Goal: Information Seeking & Learning: Understand process/instructions

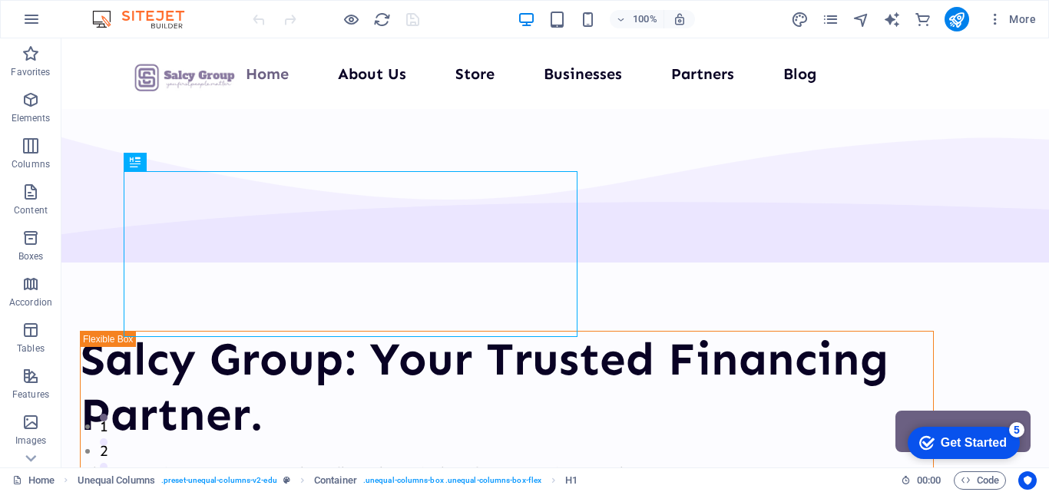
click at [964, 438] on div "Get Started" at bounding box center [974, 443] width 66 height 14
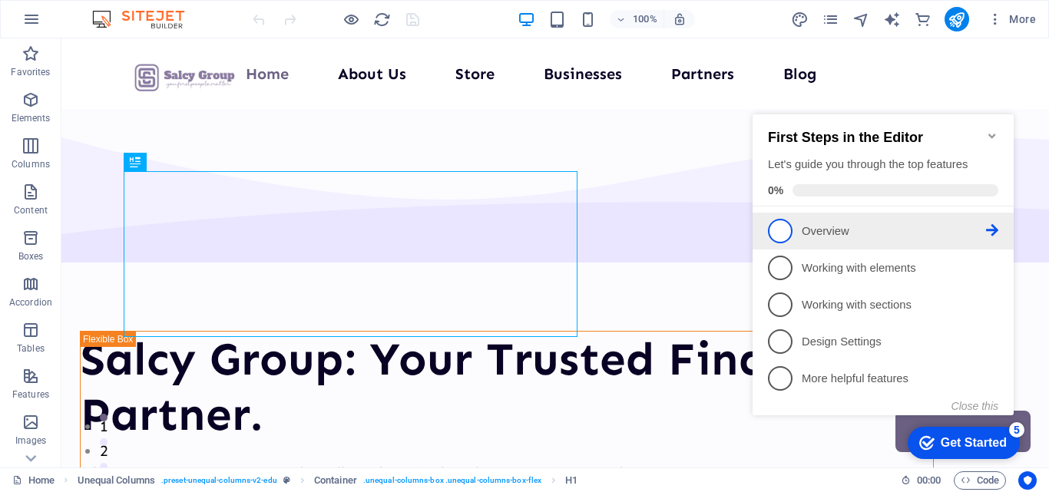
click at [963, 228] on p "Overview - incomplete" at bounding box center [894, 231] width 184 height 16
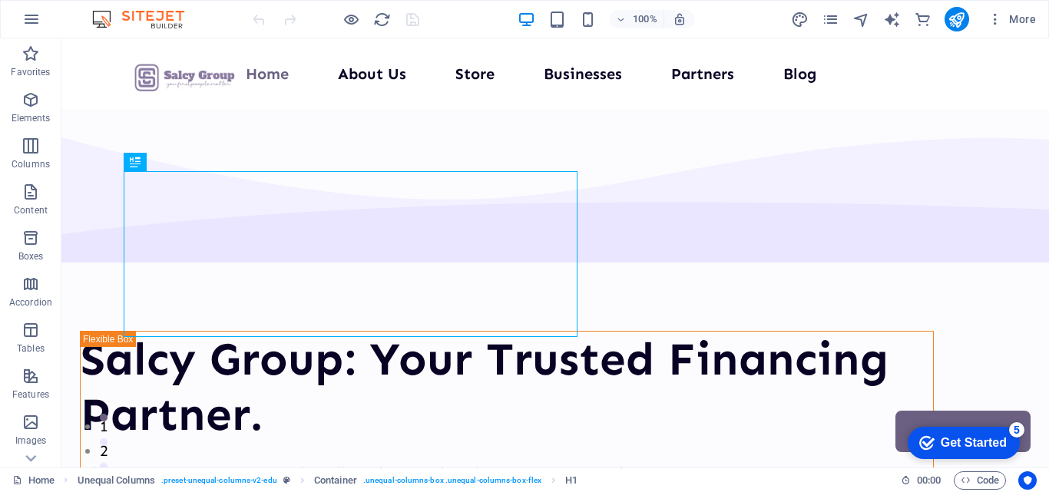
click at [955, 438] on div "Get Started" at bounding box center [974, 443] width 66 height 14
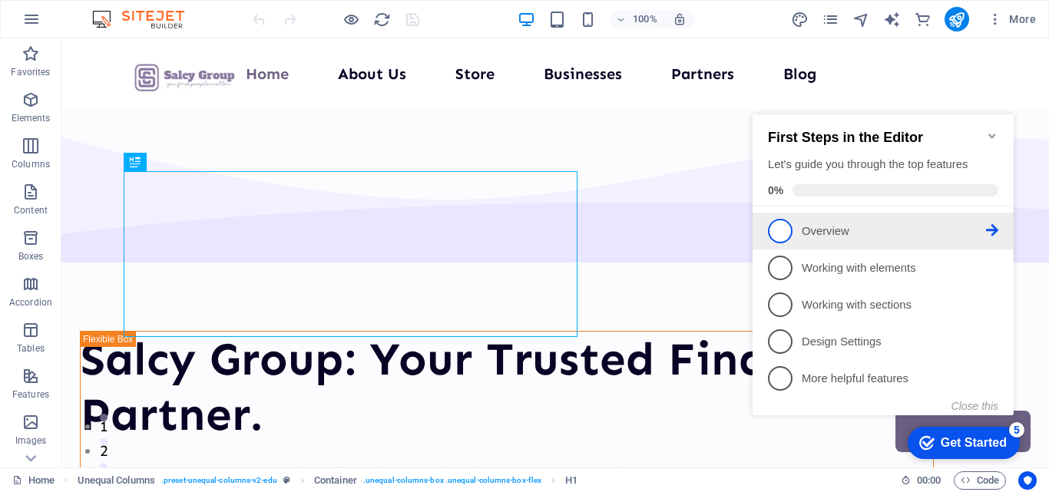
click at [787, 230] on span "1" at bounding box center [780, 231] width 25 height 25
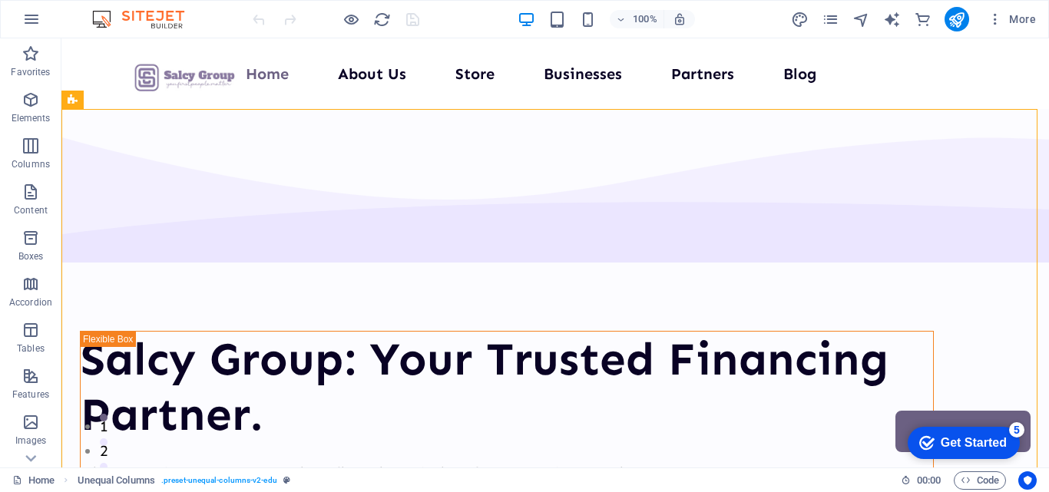
scroll to position [376, 0]
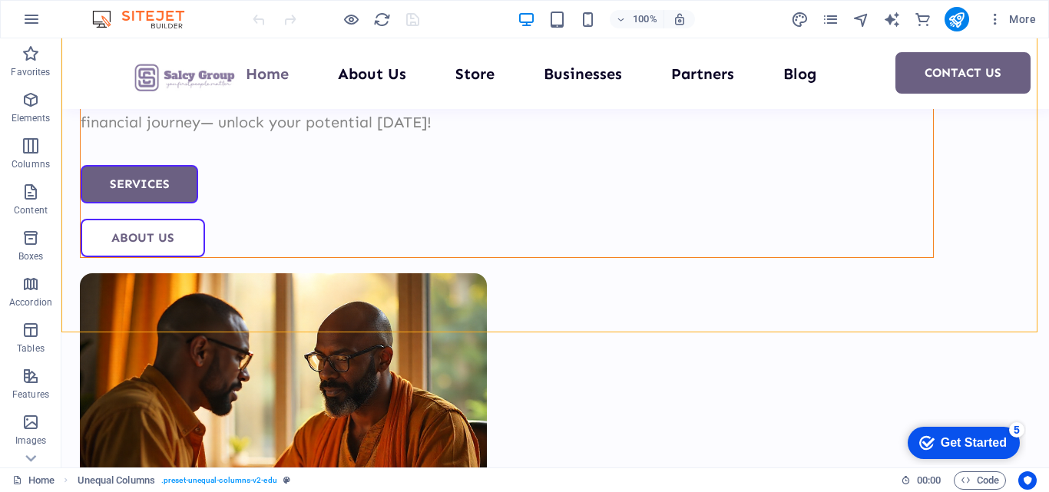
click at [951, 448] on div "Get Started" at bounding box center [974, 443] width 66 height 14
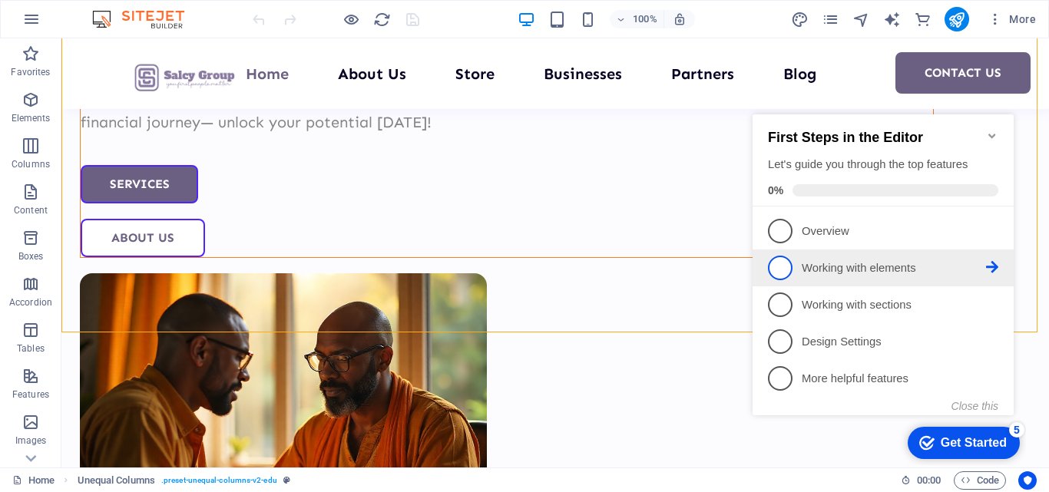
click at [818, 264] on p "Working with elements - incomplete" at bounding box center [894, 268] width 184 height 16
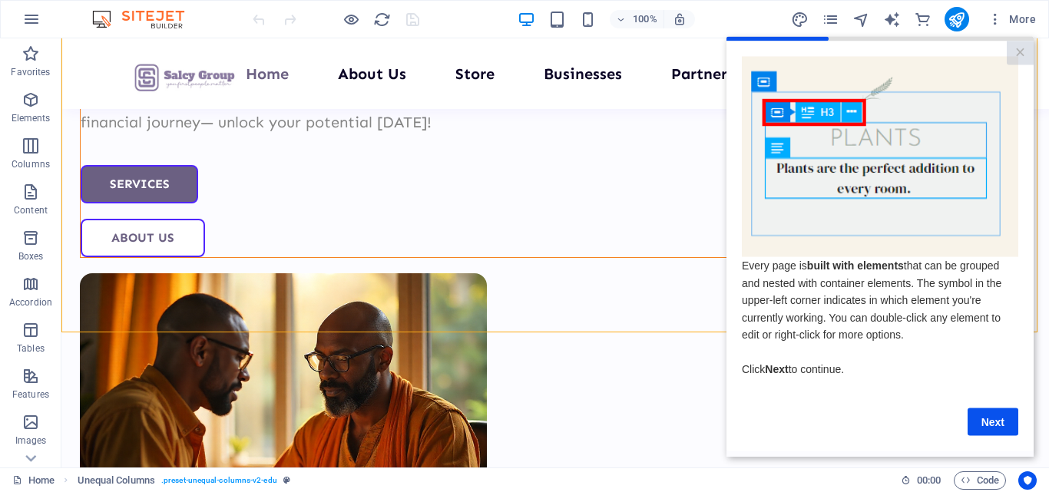
scroll to position [0, 0]
click at [1024, 44] on link "×" at bounding box center [1020, 53] width 27 height 24
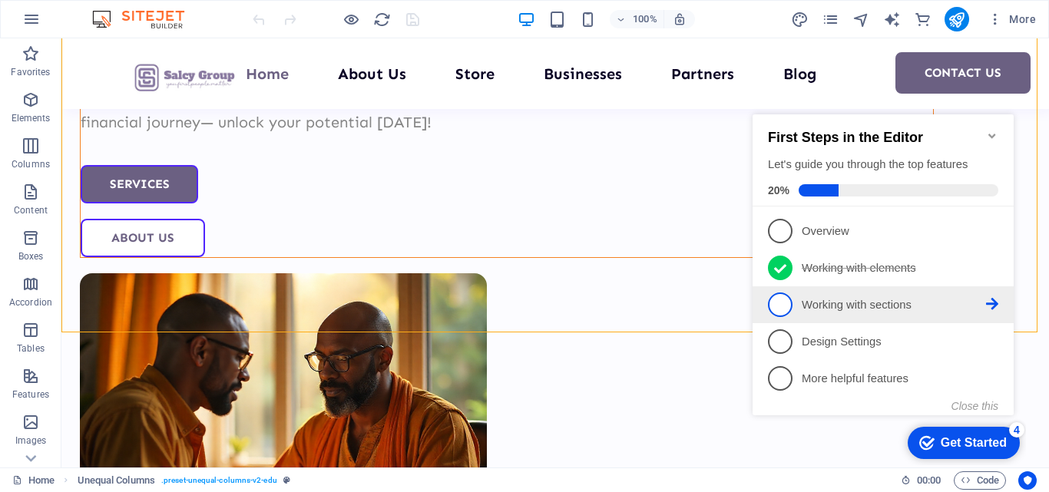
click at [786, 305] on span "3" at bounding box center [780, 305] width 25 height 25
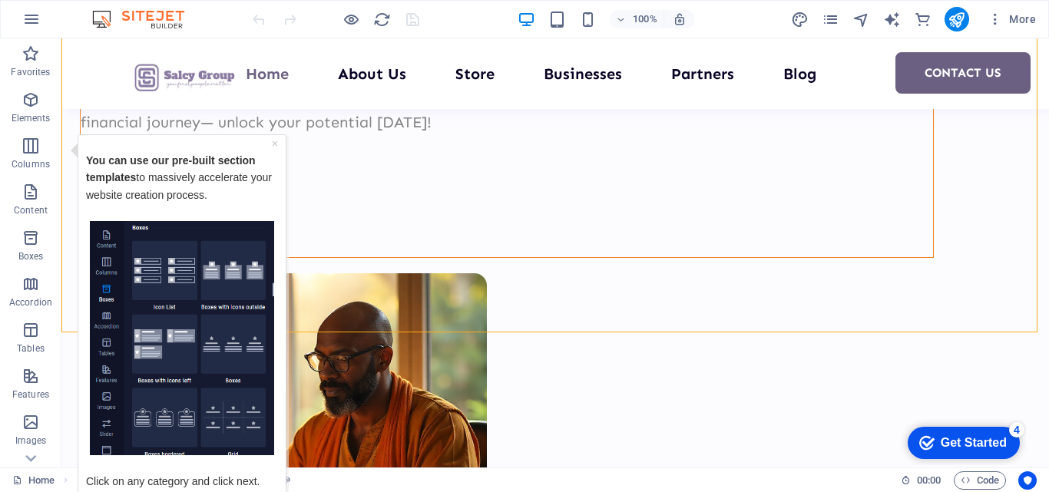
click at [170, 138] on div "× You can use our pre-built section templates to massively accelerate your webs…" at bounding box center [182, 330] width 200 height 385
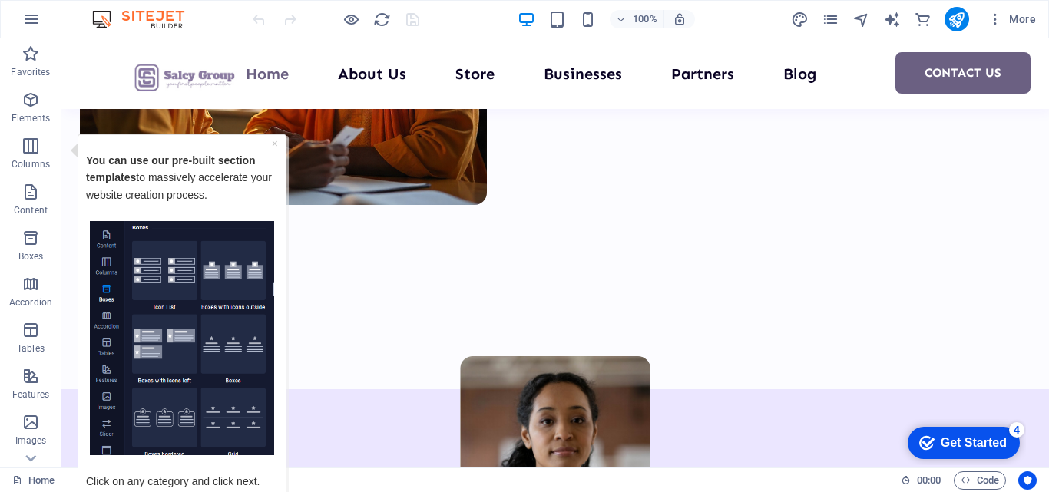
click at [230, 470] on p "Click on any category and click next." at bounding box center [182, 472] width 192 height 35
click at [276, 141] on link "×" at bounding box center [275, 143] width 6 height 12
